Goal: Check status: Check status

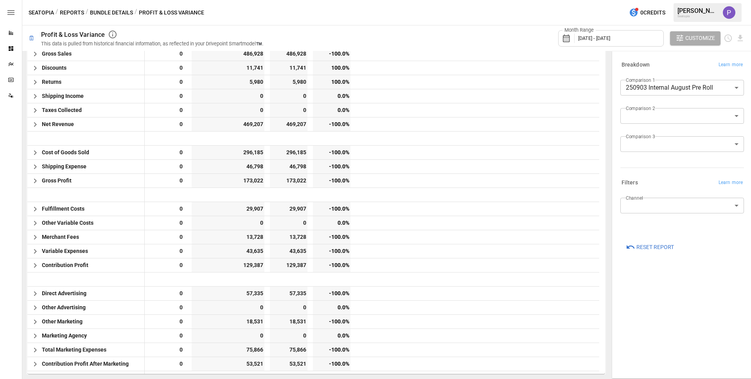
click at [728, 0] on body "Reports Dashboards Plans SmartModel ™ Data Sources Seatopia / Reports / Bundle …" at bounding box center [375, 0] width 751 height 0
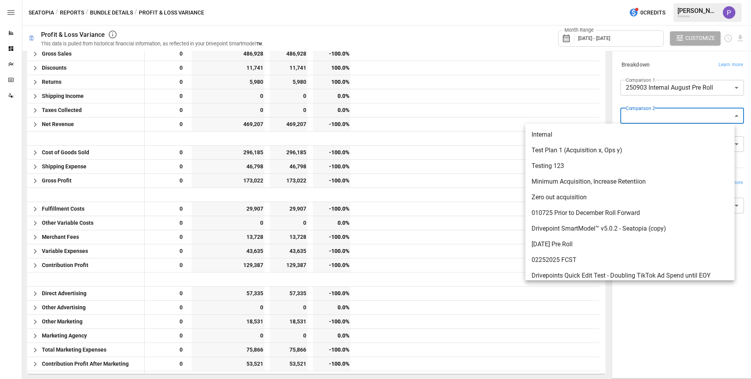
click at [617, 100] on div at bounding box center [375, 189] width 751 height 379
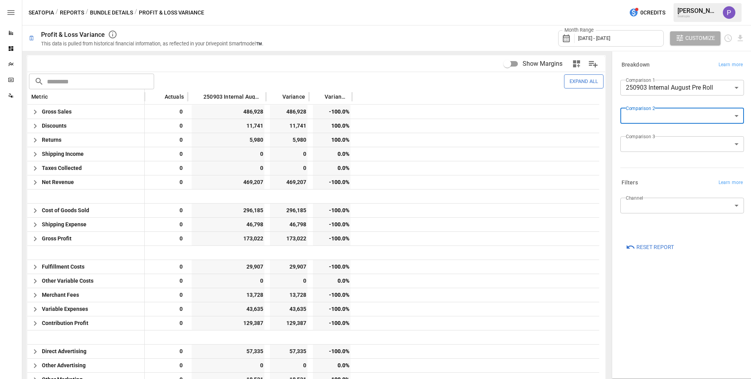
click at [661, 244] on span "Reset Report" at bounding box center [655, 247] width 38 height 10
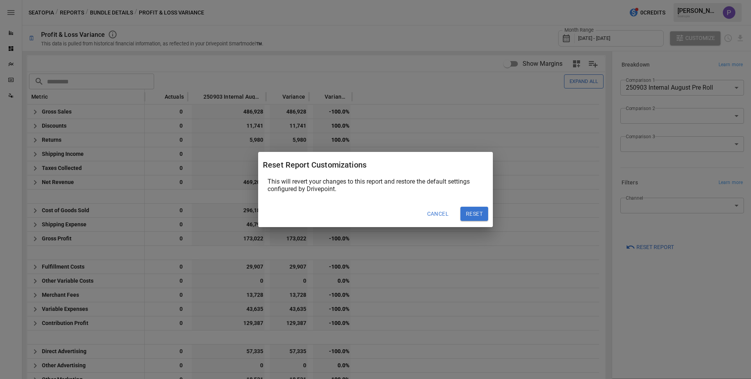
click at [474, 214] on button "Reset" at bounding box center [474, 213] width 28 height 14
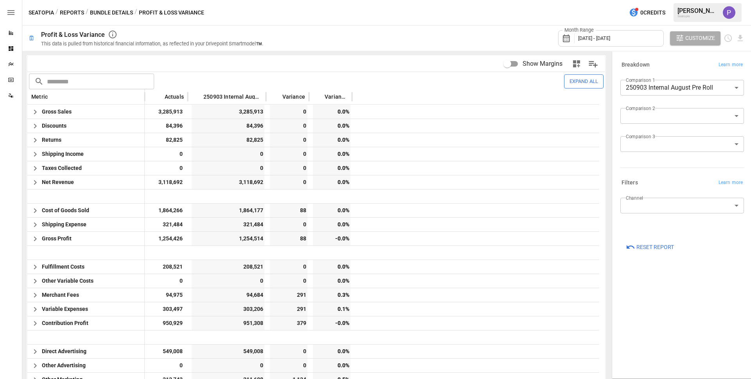
click at [616, 41] on div "Month Range [DATE] - [DATE]" at bounding box center [611, 38] width 106 height 16
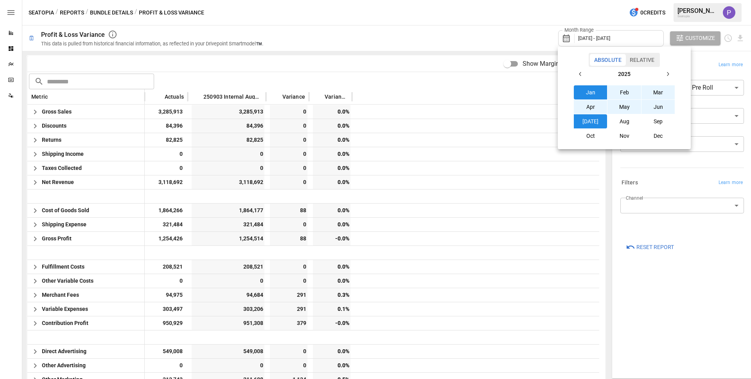
click at [617, 124] on button "Aug" at bounding box center [624, 121] width 34 height 14
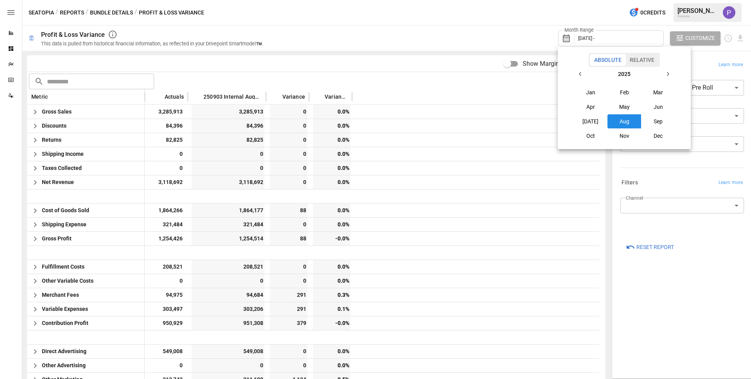
click at [637, 118] on button "Aug" at bounding box center [624, 121] width 34 height 14
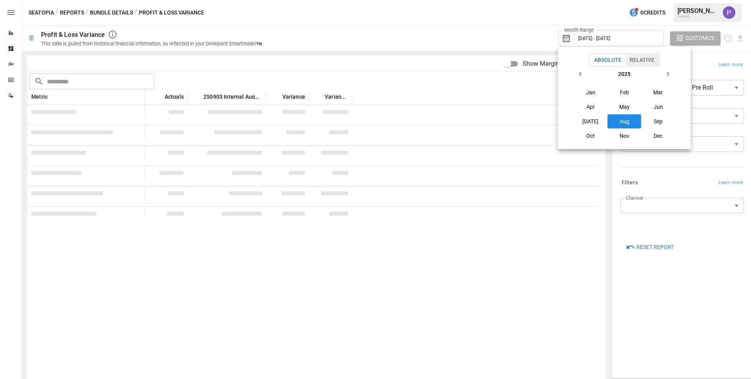
click at [539, 25] on div at bounding box center [375, 189] width 751 height 379
